Goal: Information Seeking & Learning: Learn about a topic

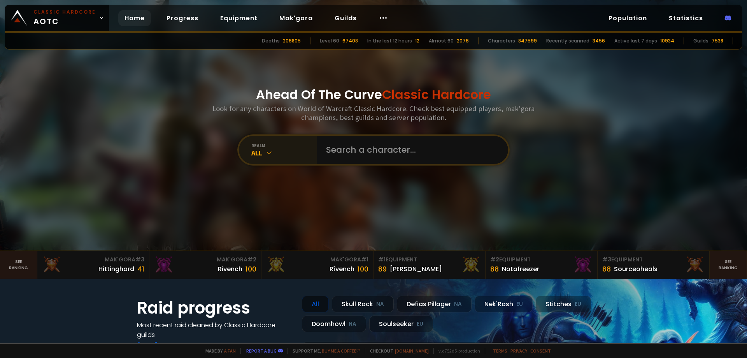
click at [265, 150] on icon at bounding box center [269, 153] width 8 height 8
click at [265, 152] on icon at bounding box center [269, 153] width 8 height 8
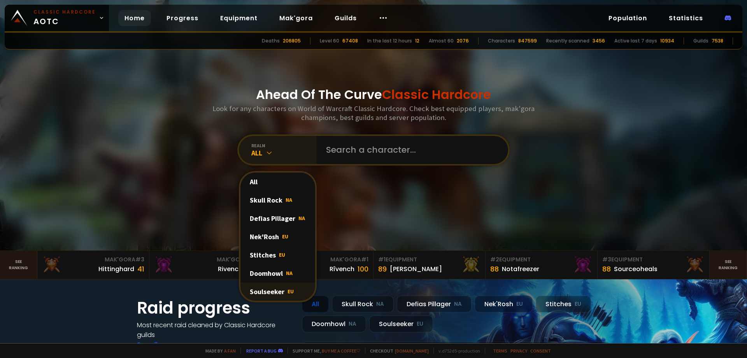
click at [278, 292] on div "Soulseeker EU" at bounding box center [278, 291] width 75 height 18
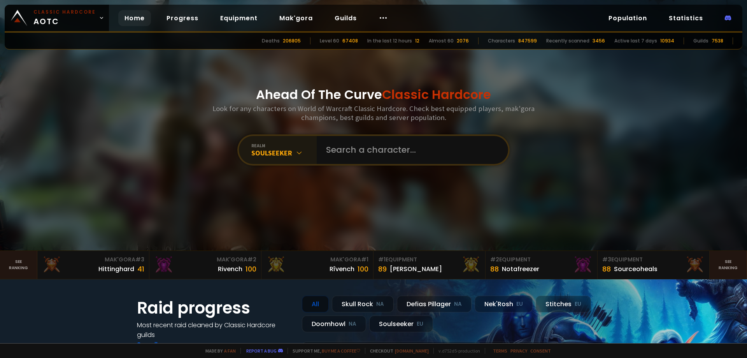
click at [352, 153] on input "text" at bounding box center [409, 150] width 177 height 28
type input "C"
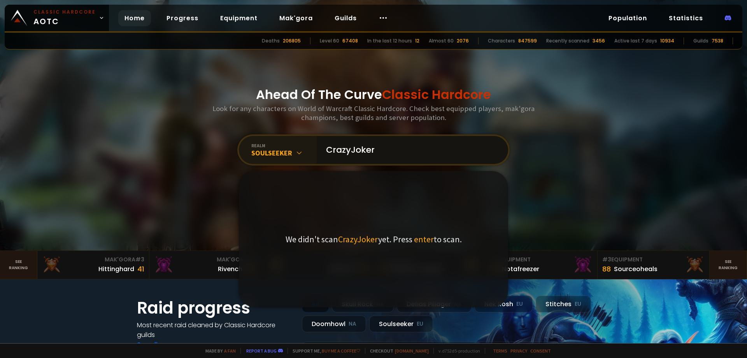
type input "CrazyJoker"
click at [295, 149] on icon at bounding box center [299, 153] width 8 height 8
click at [383, 148] on input "CrazyJoker" at bounding box center [409, 150] width 177 height 28
click at [296, 150] on icon at bounding box center [299, 153] width 8 height 8
click at [383, 153] on input "CrazyJoker" at bounding box center [409, 150] width 177 height 28
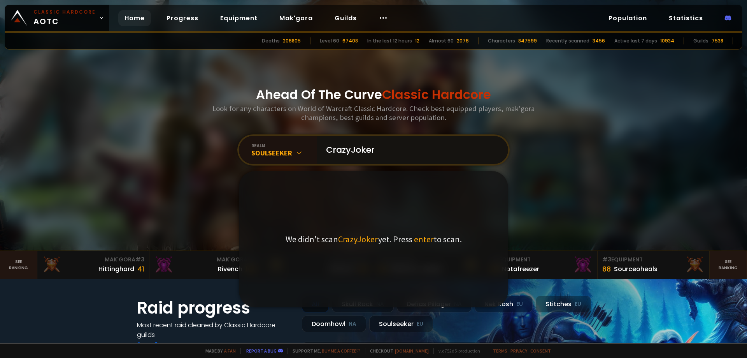
click at [383, 153] on input "CrazyJoker" at bounding box center [409, 150] width 177 height 28
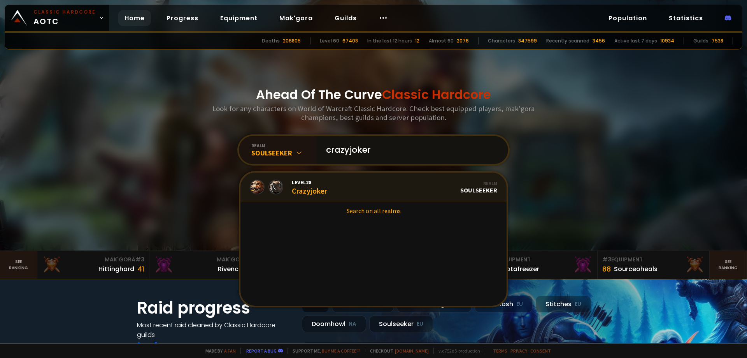
type input "crazyjoker"
click at [325, 190] on link "Level 28 Crazyjoker Realm Soulseeker" at bounding box center [374, 187] width 266 height 30
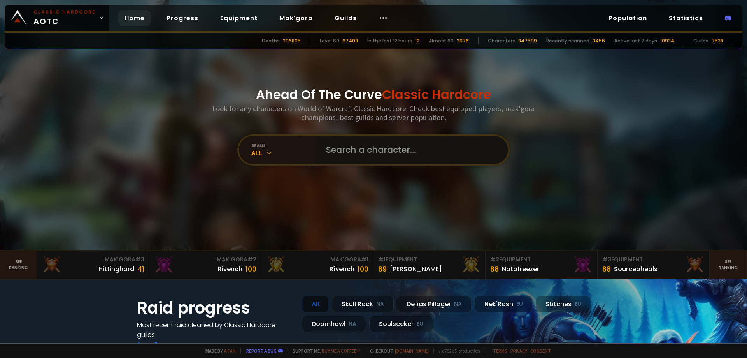
click at [398, 143] on input "text" at bounding box center [409, 150] width 177 height 28
type input "c"
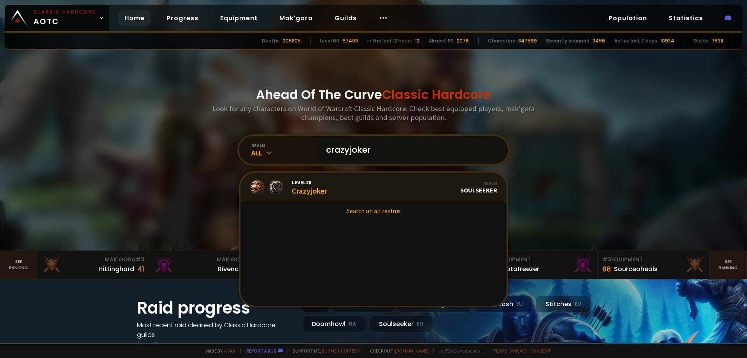
type input "crazyjoker"
click at [312, 191] on div "Level 28 Crazyjoker" at bounding box center [309, 187] width 35 height 17
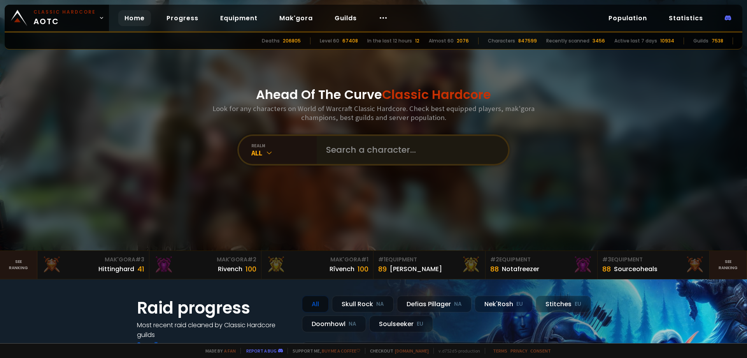
drag, startPoint x: 425, startPoint y: 135, endPoint x: 407, endPoint y: 146, distance: 21.8
click at [425, 135] on div "realm All" at bounding box center [373, 149] width 272 height 31
click at [404, 148] on input "text" at bounding box center [409, 150] width 177 height 28
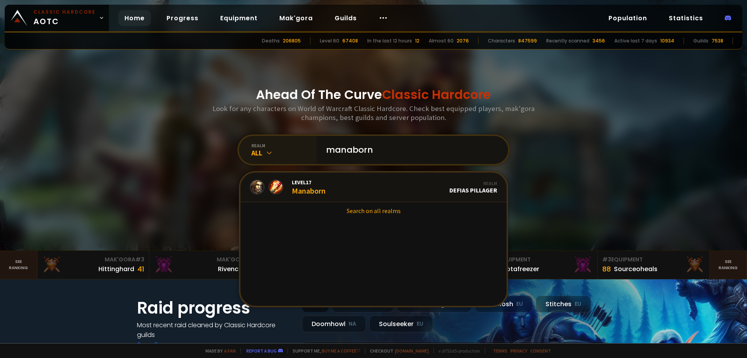
type input "manaborn"
click at [261, 150] on div "All" at bounding box center [283, 152] width 65 height 9
click at [398, 151] on input "manaborn" at bounding box center [409, 150] width 177 height 28
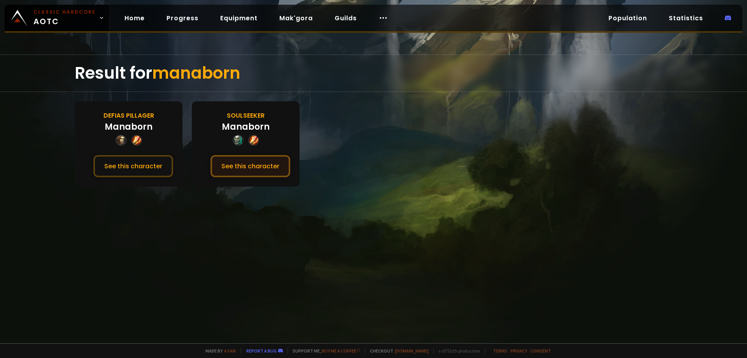
click at [258, 166] on button "See this character" at bounding box center [251, 166] width 80 height 22
click at [298, 19] on link "Mak'gora" at bounding box center [296, 18] width 46 height 16
